Goal: Task Accomplishment & Management: Use online tool/utility

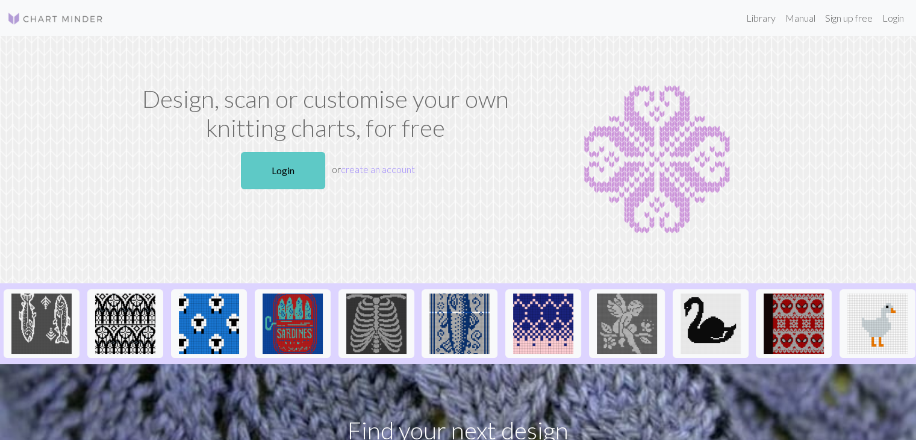
click at [300, 156] on link "Login" at bounding box center [283, 170] width 84 height 37
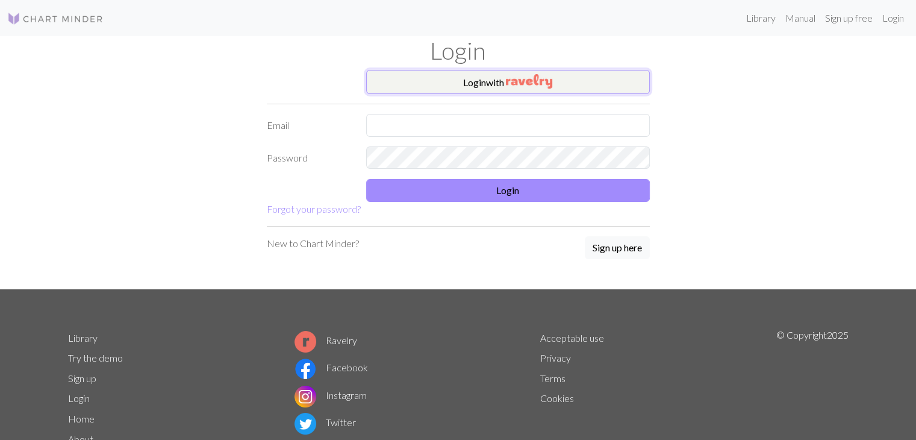
click at [466, 83] on button "Login with" at bounding box center [508, 82] width 284 height 24
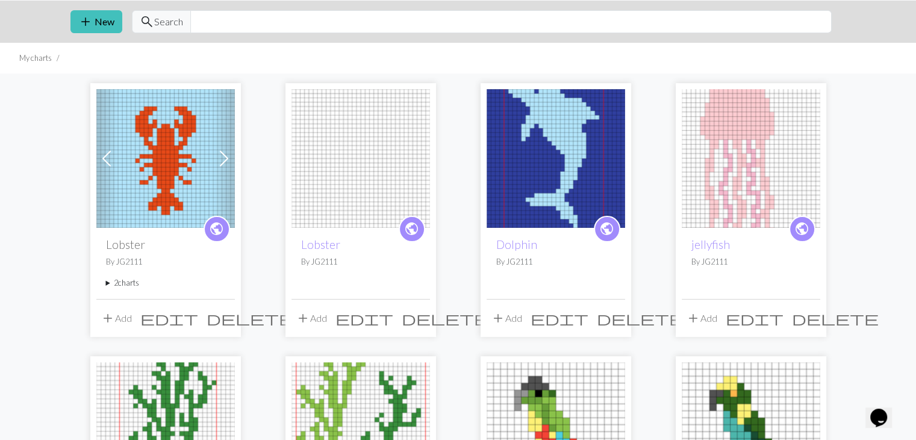
scroll to position [36, 0]
click at [169, 131] on img at bounding box center [165, 158] width 139 height 139
